Goal: Navigation & Orientation: Find specific page/section

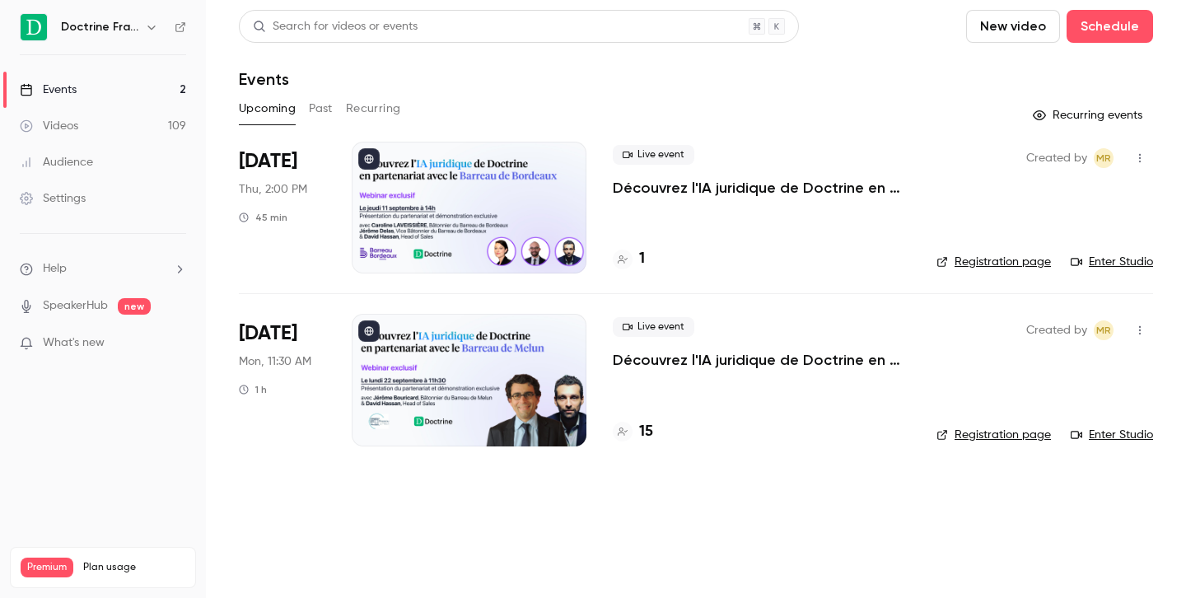
click at [156, 34] on button "button" at bounding box center [152, 27] width 20 height 20
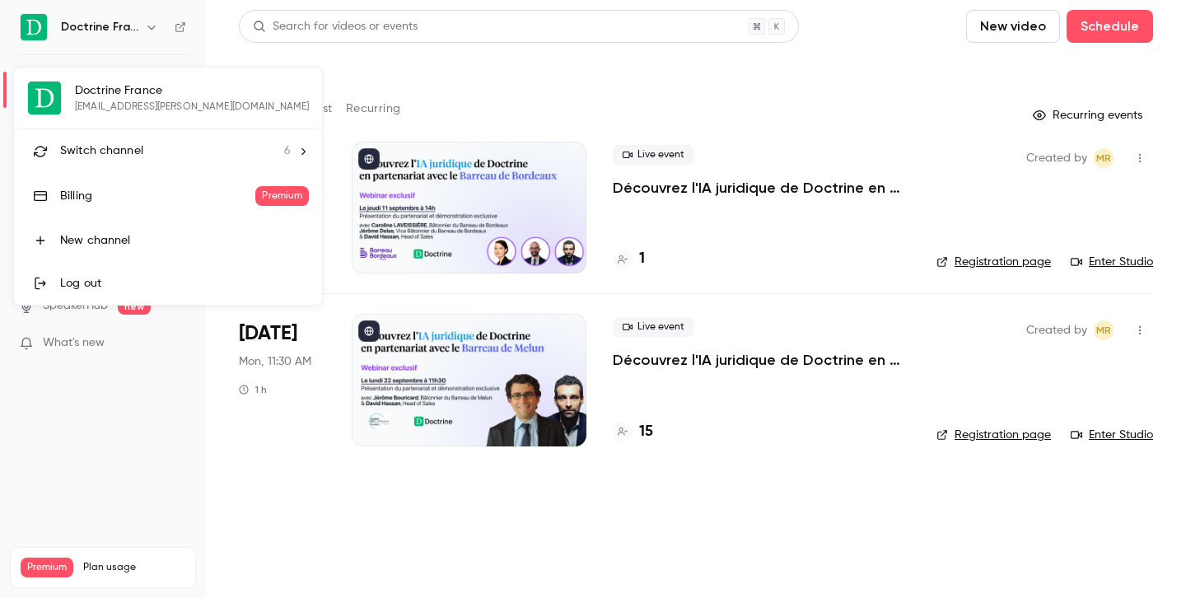
click at [125, 135] on li "Switch channel 6" at bounding box center [168, 151] width 308 height 44
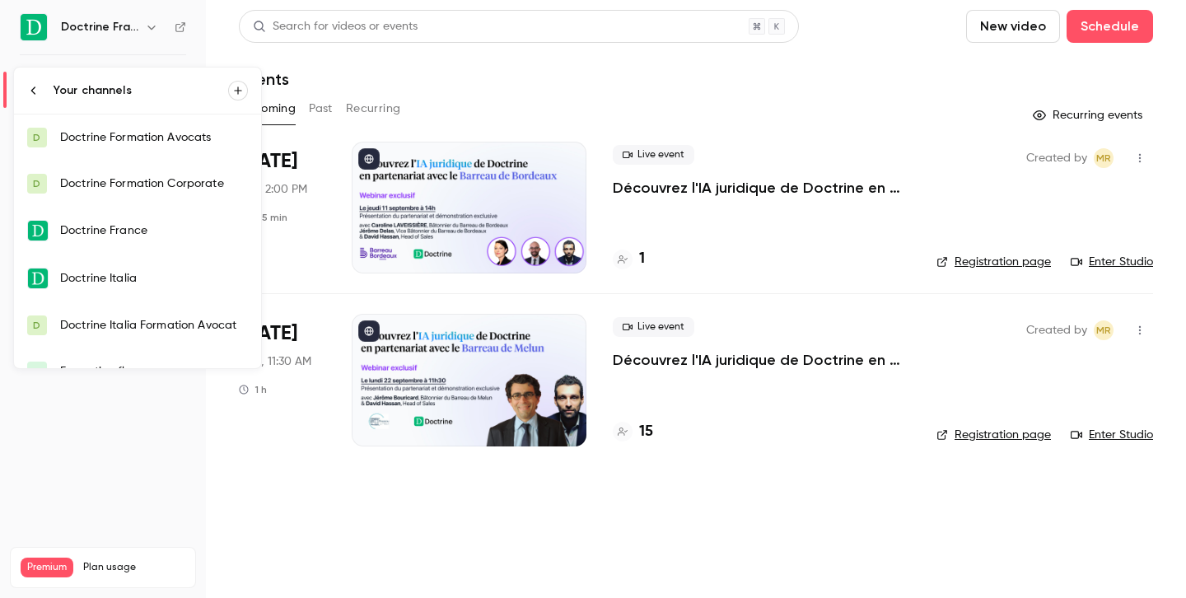
click at [132, 165] on link "D Doctrine Formation Corporate" at bounding box center [137, 184] width 247 height 46
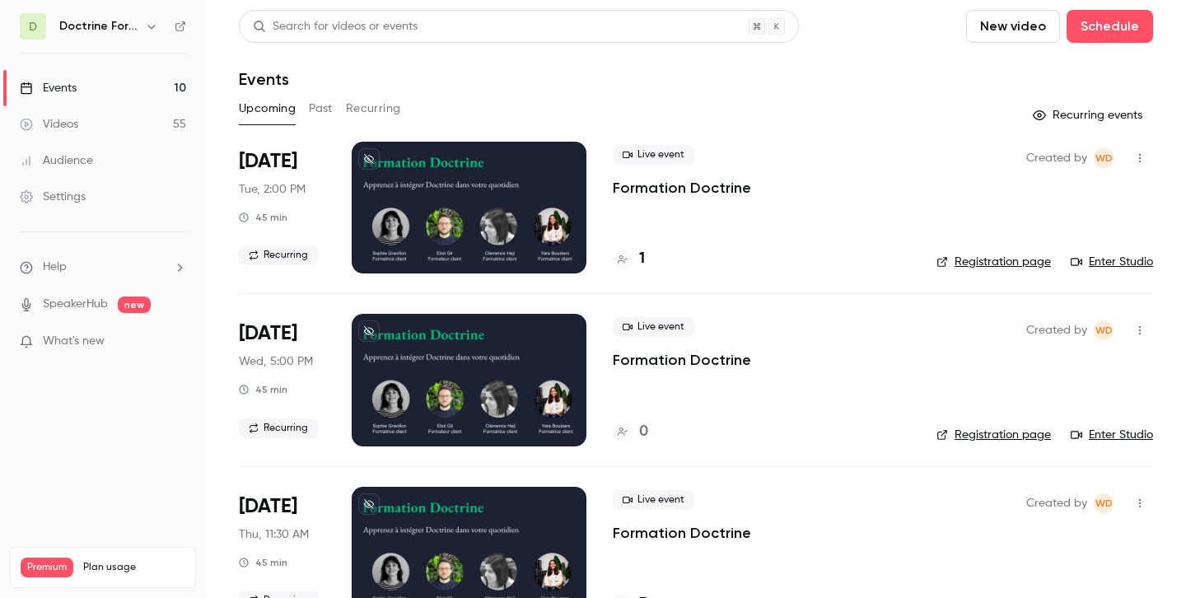
click at [627, 266] on div at bounding box center [623, 259] width 20 height 20
